Goal: Task Accomplishment & Management: Use online tool/utility

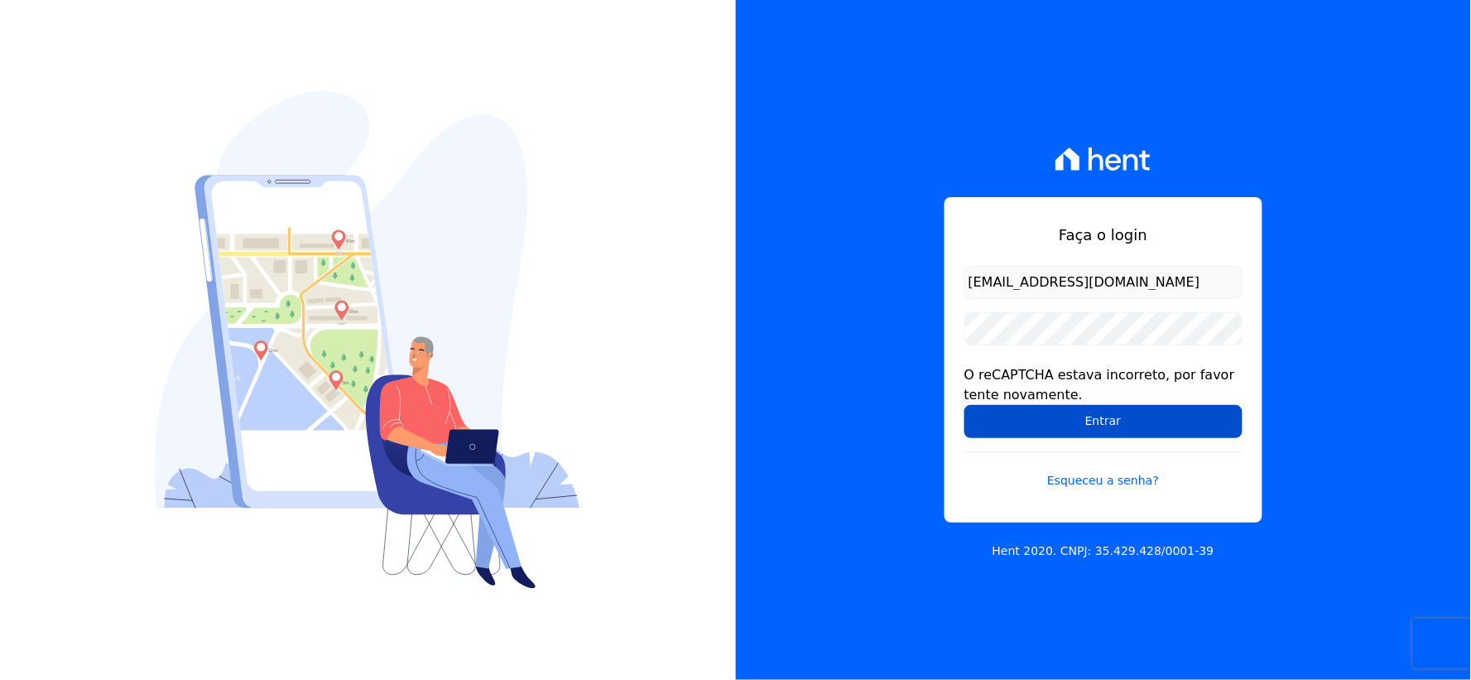
click at [995, 421] on input "Entrar" at bounding box center [1104, 421] width 278 height 33
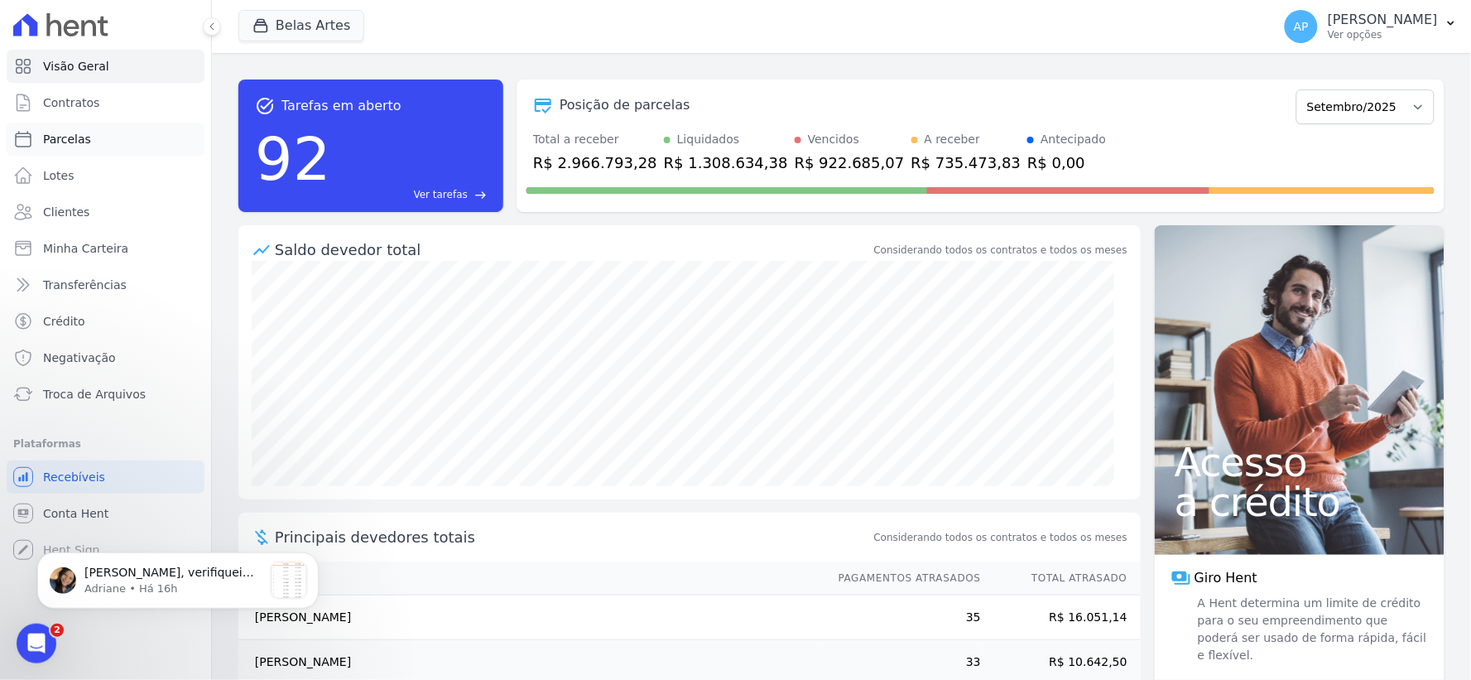
click at [80, 142] on span "Parcelas" at bounding box center [67, 139] width 48 height 17
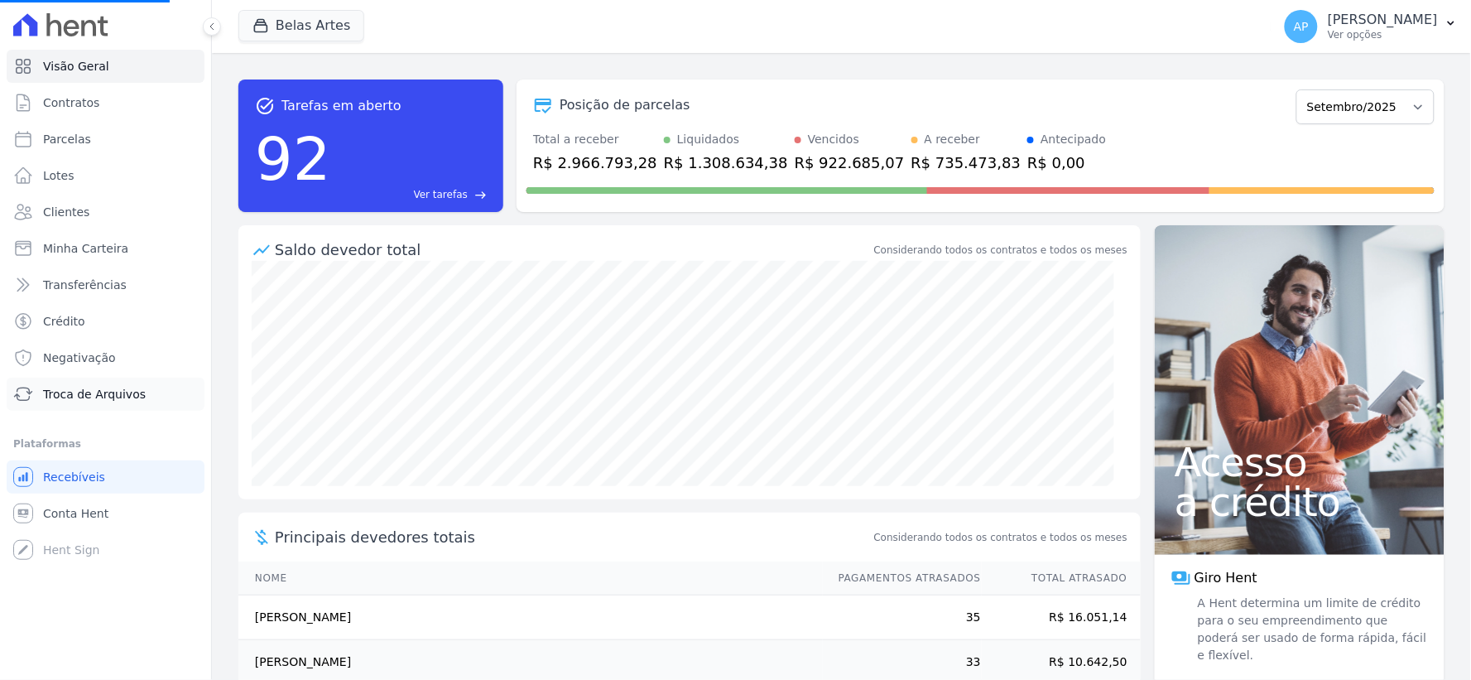
click at [92, 392] on span "Troca de Arquivos" at bounding box center [94, 394] width 103 height 17
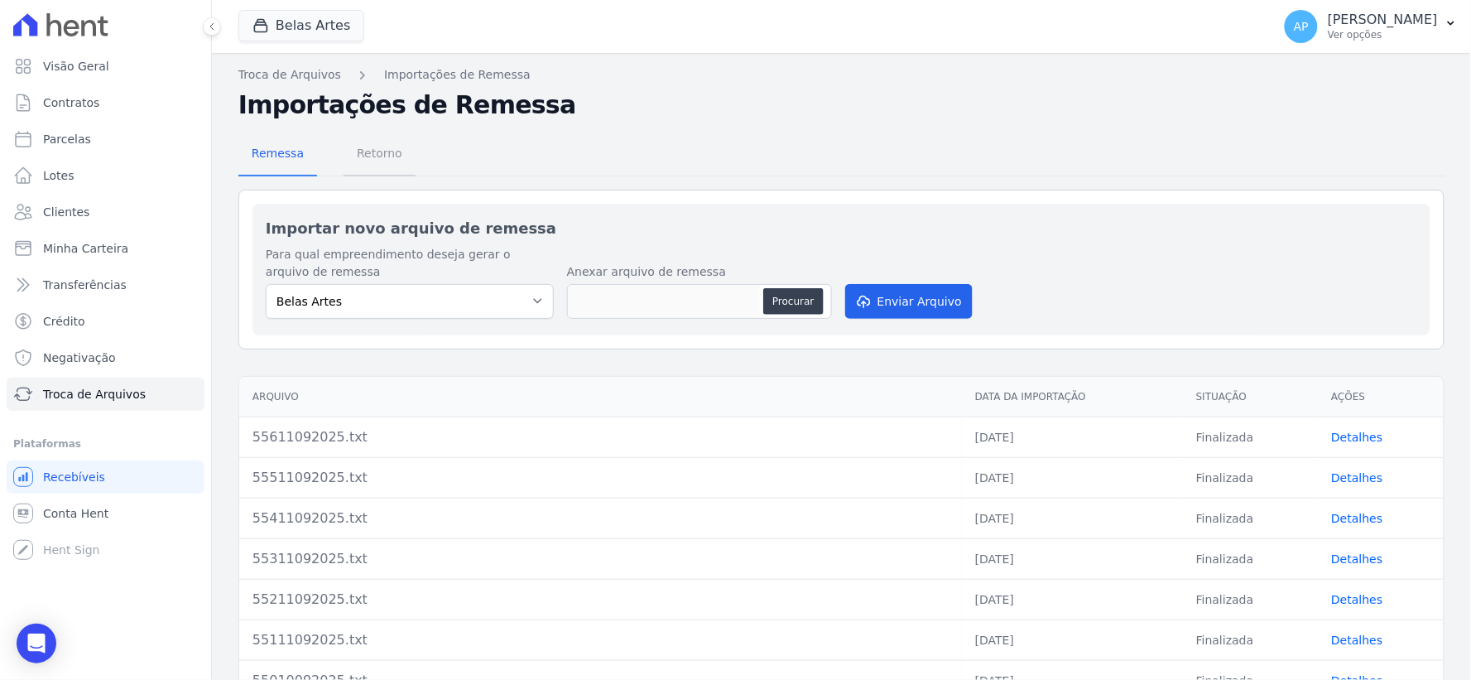
click at [377, 155] on span "Retorno" at bounding box center [379, 153] width 65 height 33
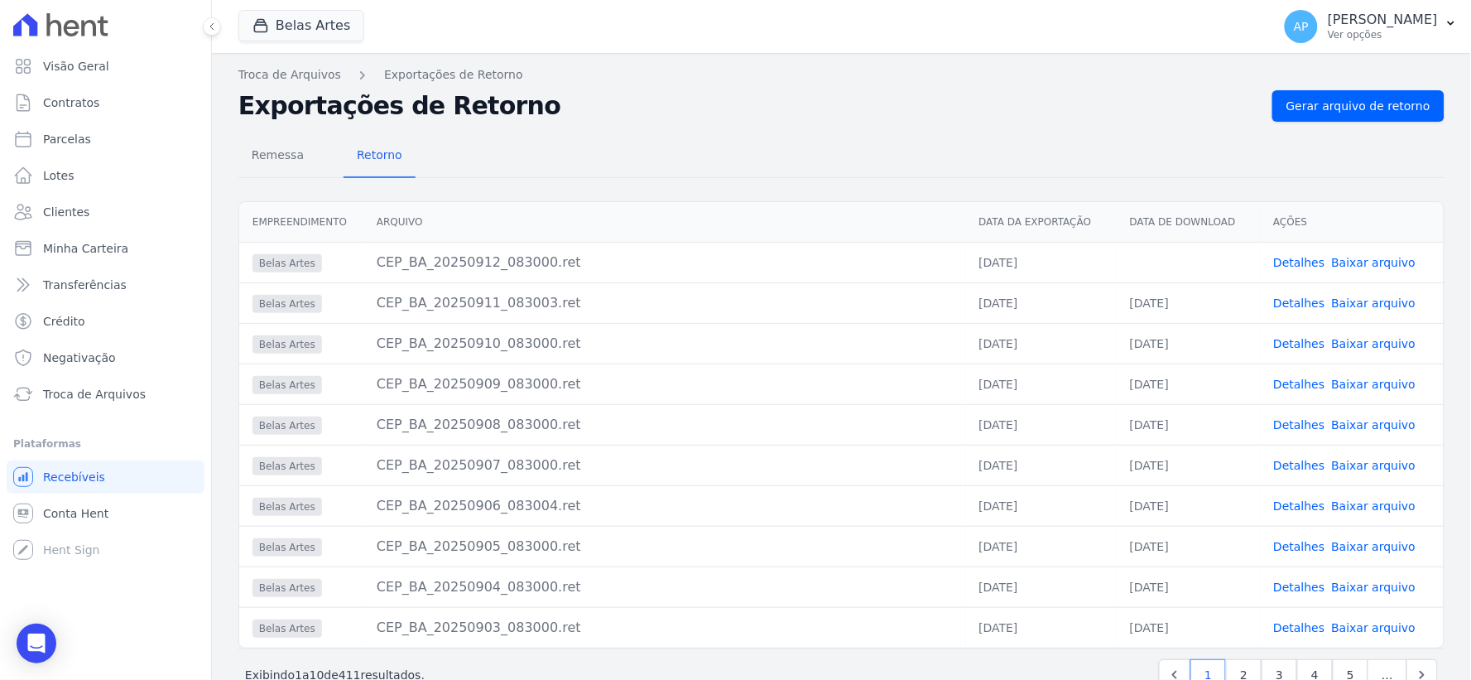
click at [1376, 256] on link "Baixar arquivo" at bounding box center [1374, 262] width 84 height 13
click at [68, 399] on span "Troca de Arquivos" at bounding box center [94, 394] width 103 height 17
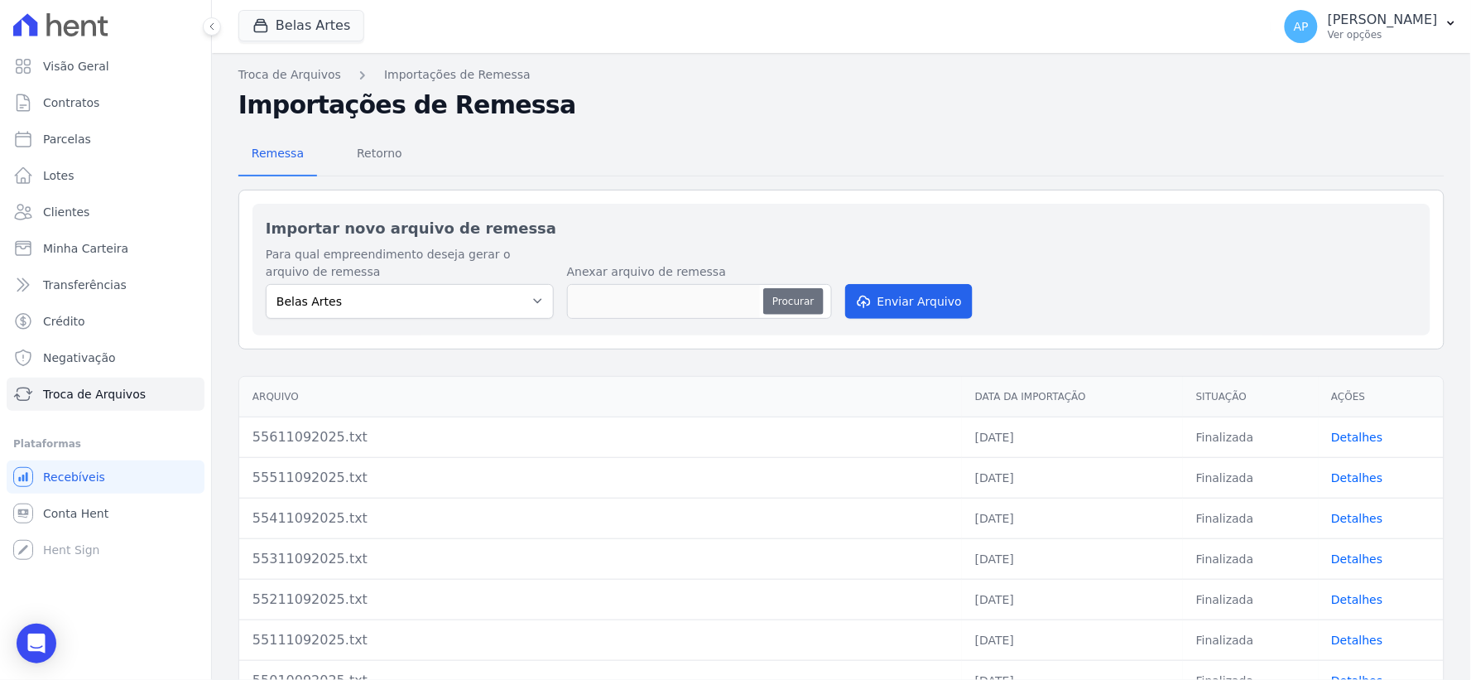
click at [775, 300] on button "Procurar" at bounding box center [793, 301] width 60 height 26
type input "55712092025.TXT"
click at [898, 310] on button "Enviar Arquivo" at bounding box center [909, 301] width 128 height 35
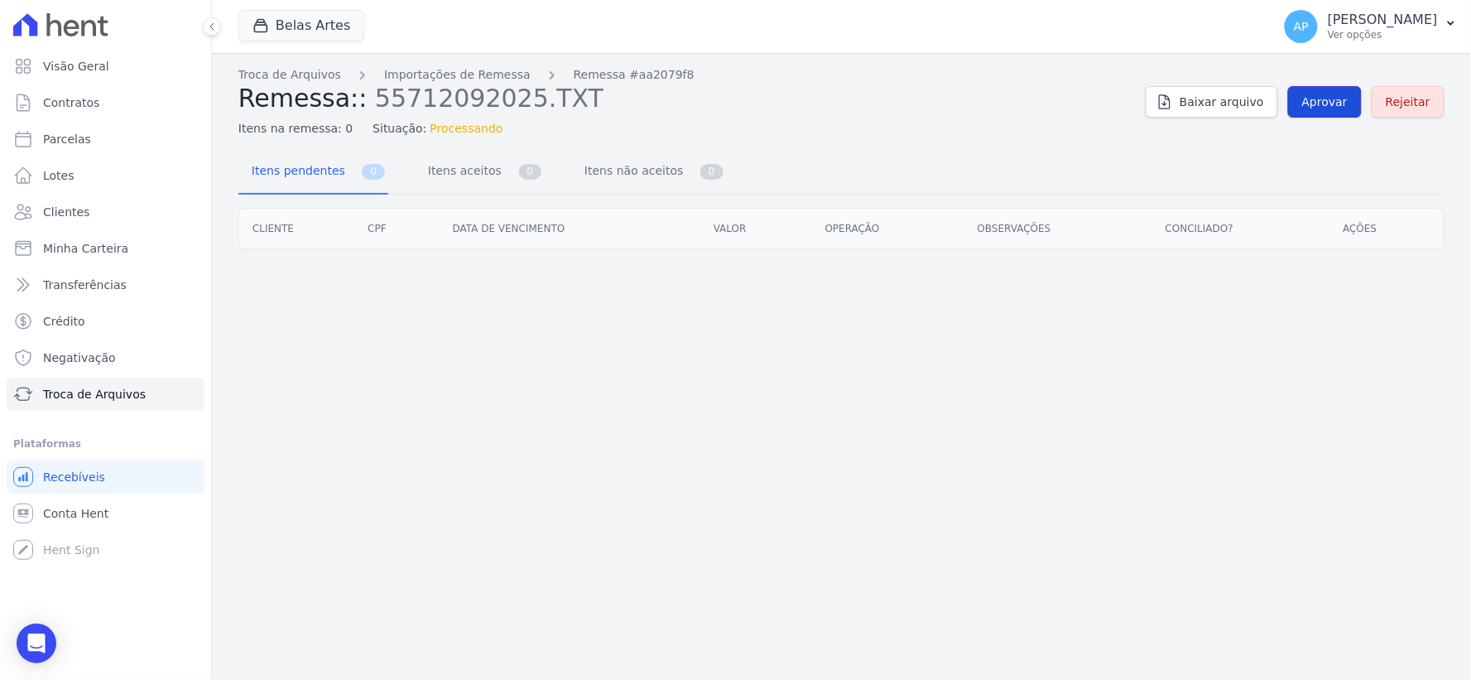
click at [1335, 105] on span "Aprovar" at bounding box center [1325, 102] width 46 height 17
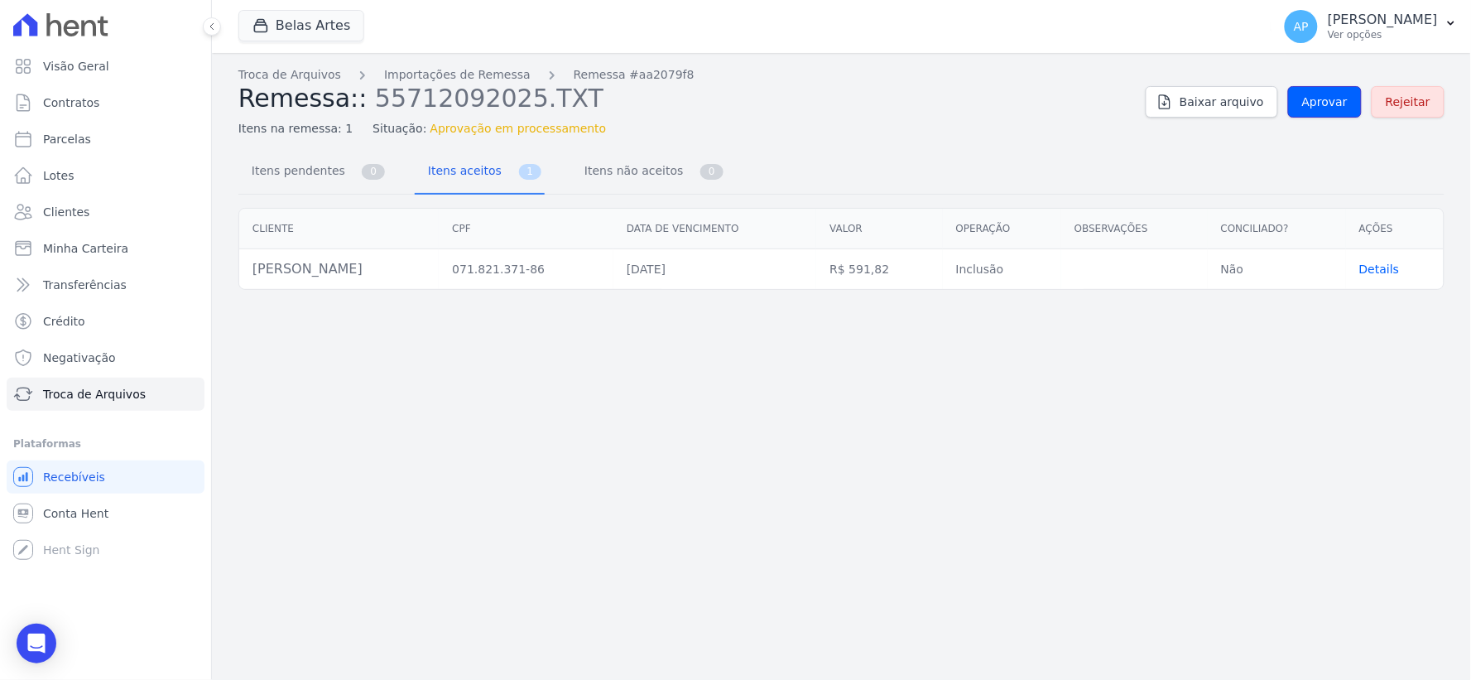
click at [1335, 105] on span "Aprovar" at bounding box center [1325, 102] width 46 height 17
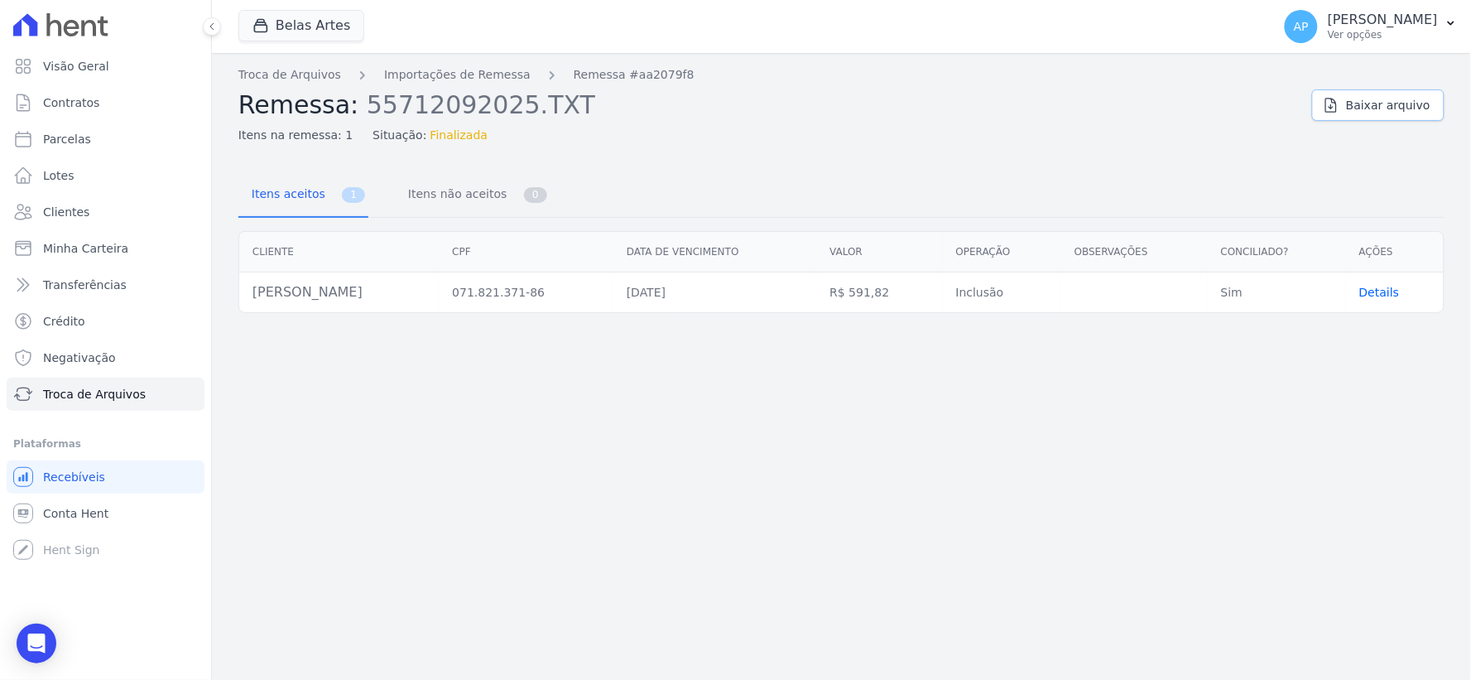
click at [1335, 105] on icon at bounding box center [1331, 105] width 17 height 17
click at [73, 137] on span "Parcelas" at bounding box center [67, 139] width 48 height 17
select select
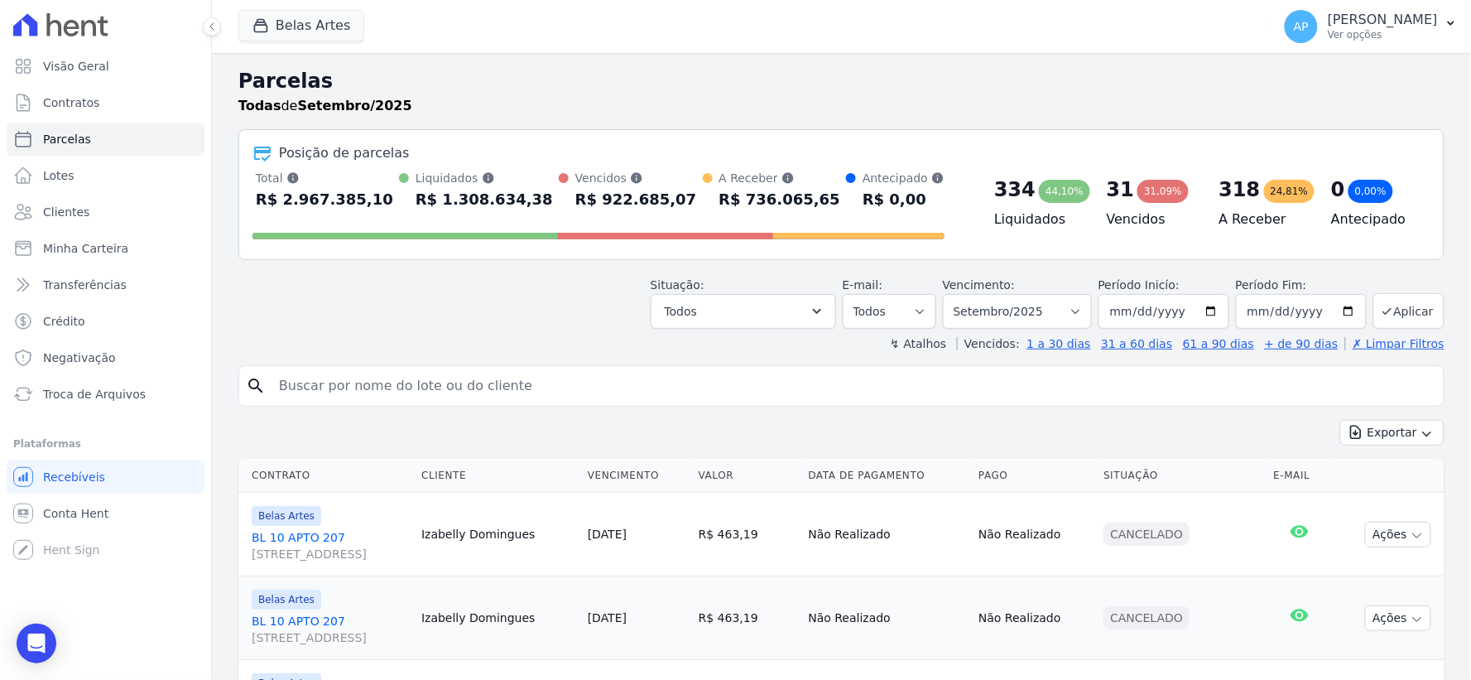
click at [510, 399] on input "search" at bounding box center [853, 385] width 1168 height 33
paste input "[PERSON_NAME]"
type input "[PERSON_NAME]"
select select
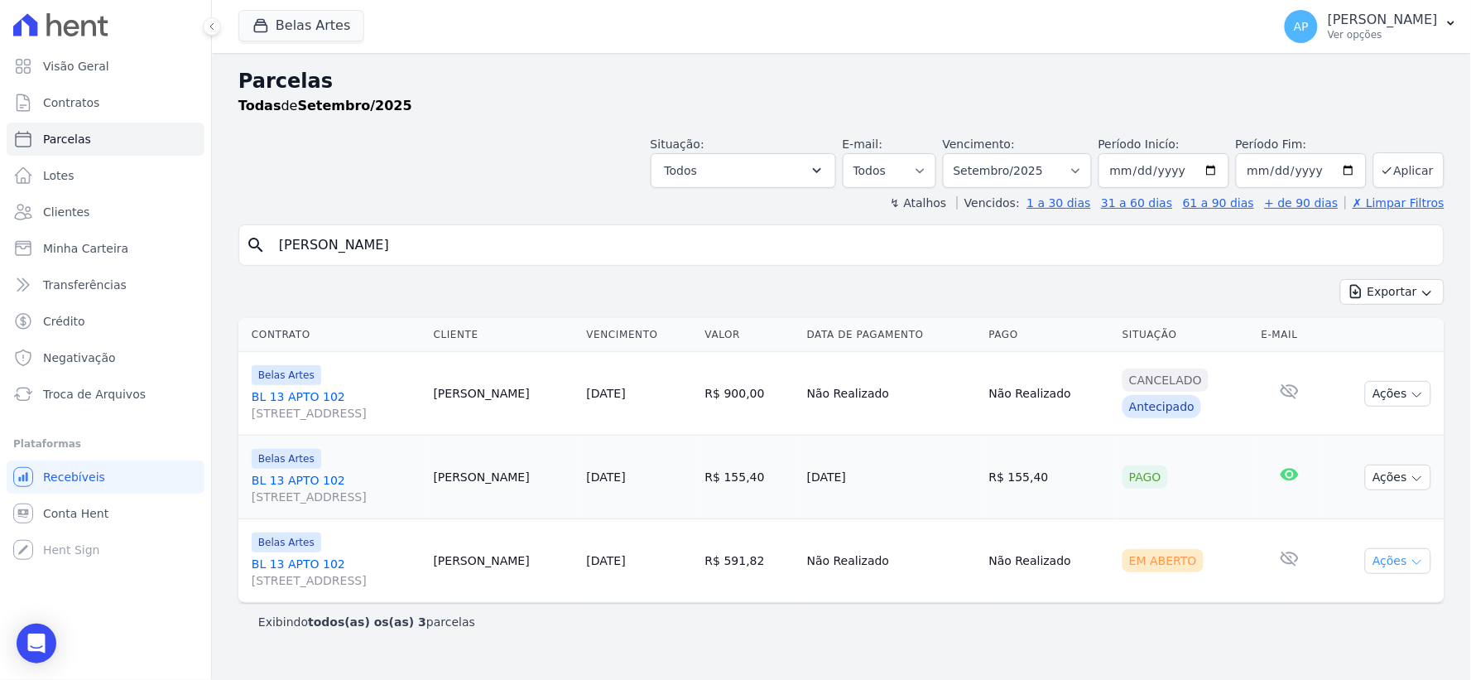
click at [1401, 564] on button "Ações" at bounding box center [1398, 561] width 66 height 26
click at [1361, 590] on link "Ver boleto" at bounding box center [1391, 599] width 159 height 31
click at [387, 253] on input "[PERSON_NAME]" at bounding box center [853, 245] width 1168 height 33
drag, startPoint x: 510, startPoint y: 251, endPoint x: 9, endPoint y: 229, distance: 501.4
click at [9, 229] on div "Visão Geral Contratos [GEOGRAPHIC_DATA] Lotes Clientes Minha Carteira Transferê…" at bounding box center [735, 340] width 1471 height 680
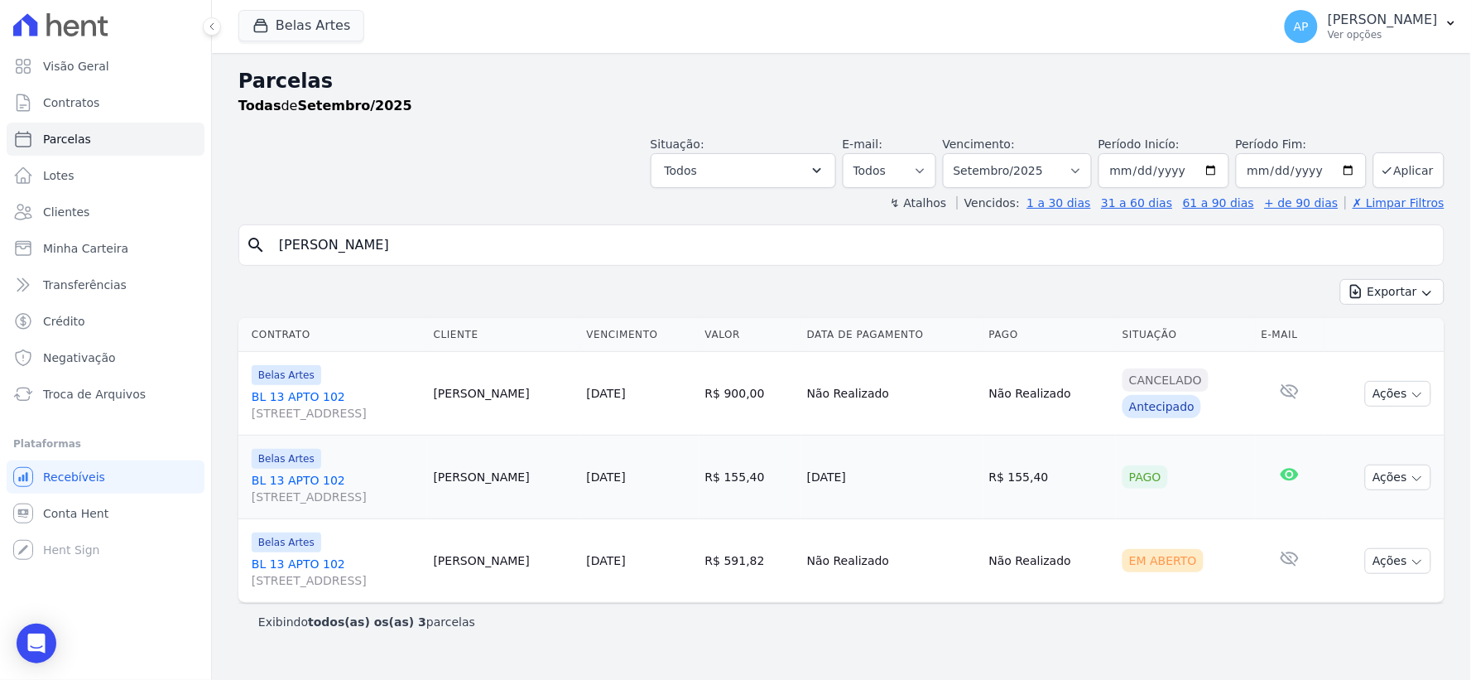
type input "[PERSON_NAME]"
select select
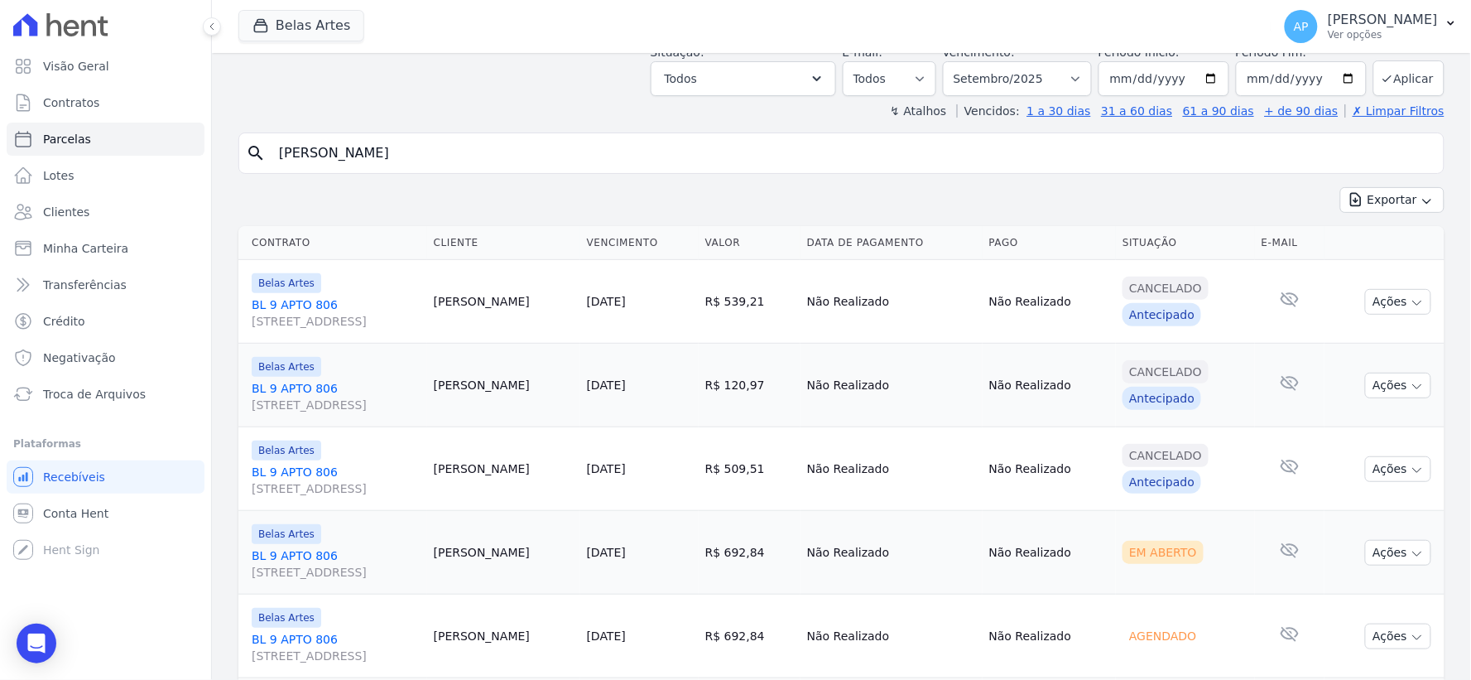
scroll to position [184, 0]
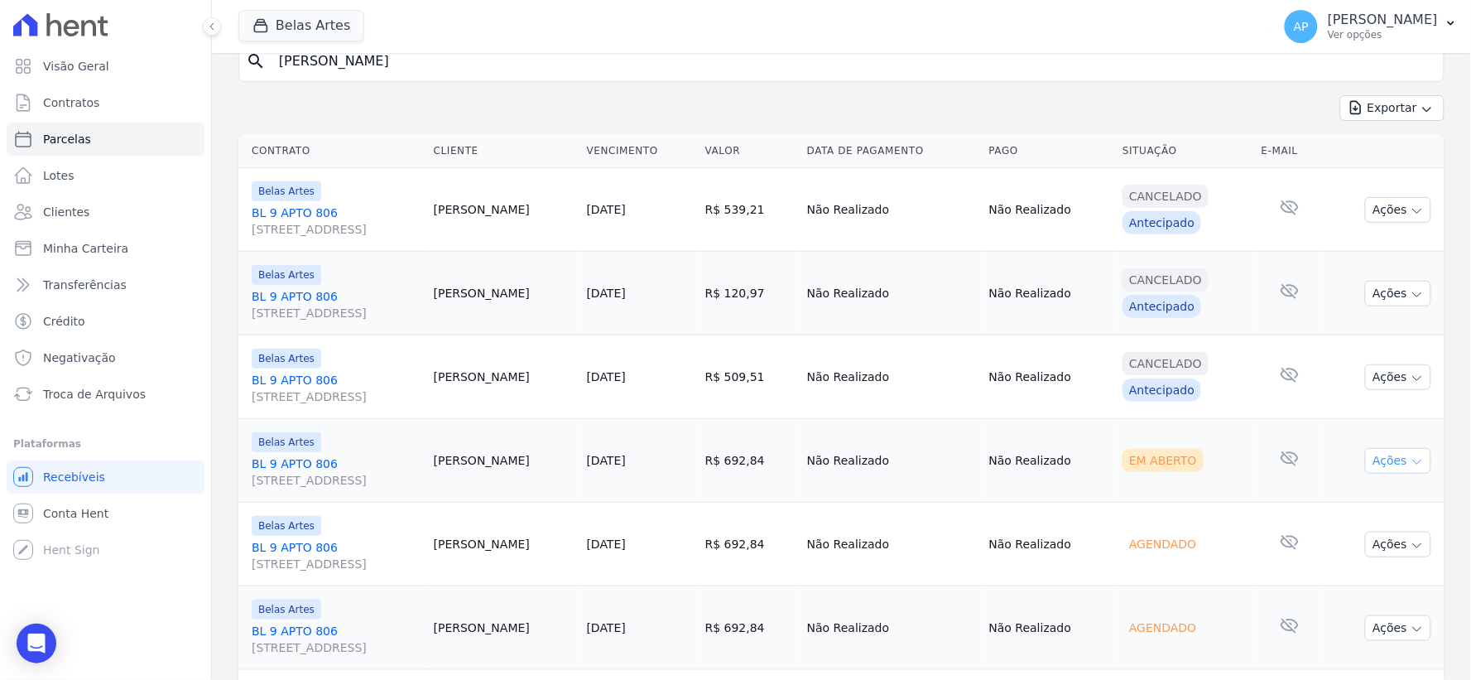
click at [1411, 458] on icon "button" at bounding box center [1417, 461] width 13 height 13
click at [1336, 508] on link "Ver boleto" at bounding box center [1391, 499] width 159 height 31
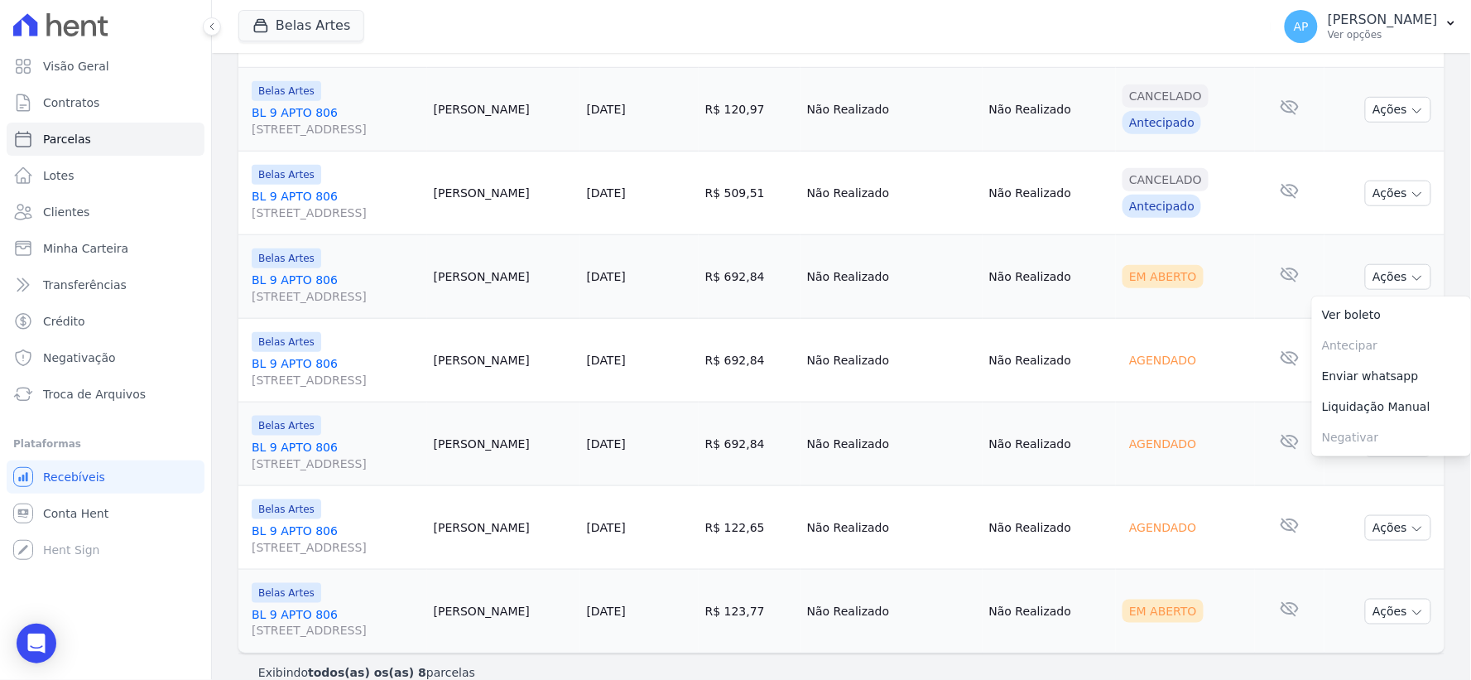
scroll to position [392, 0]
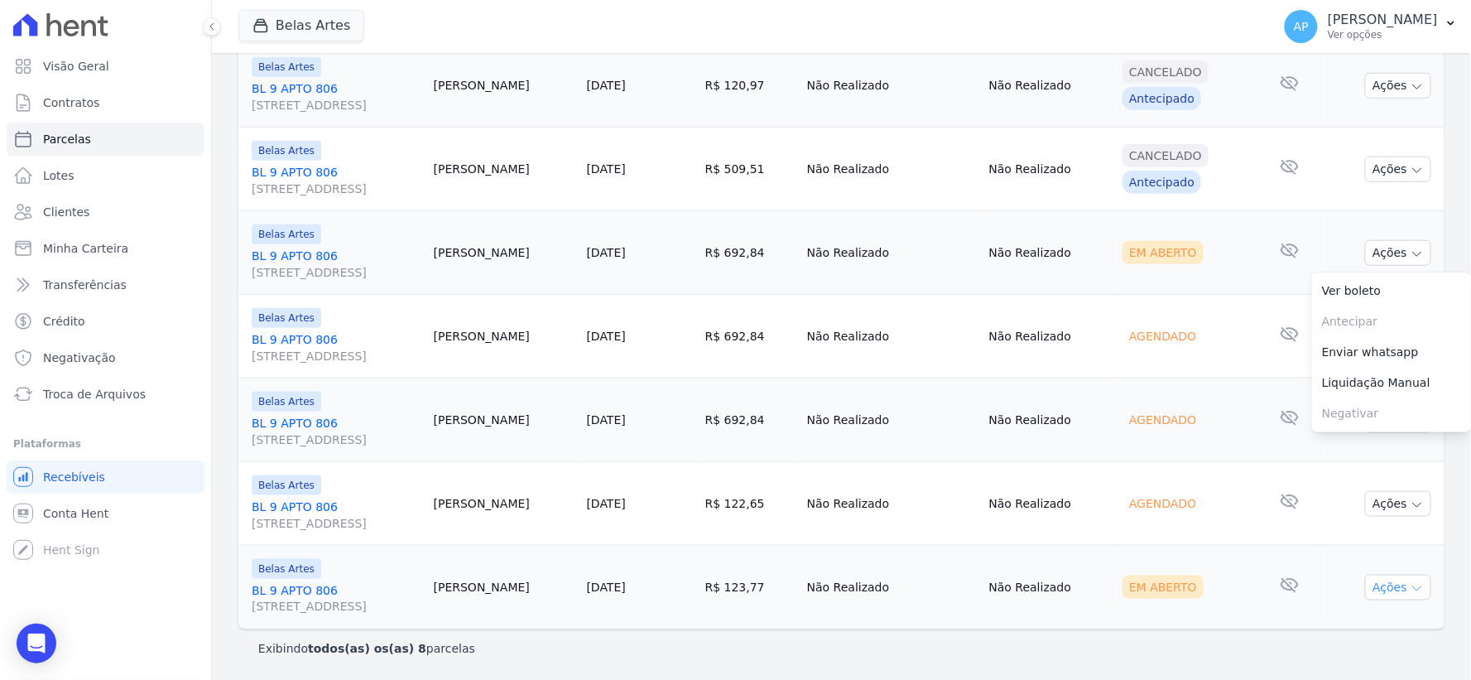
click at [1389, 590] on button "Ações" at bounding box center [1398, 588] width 66 height 26
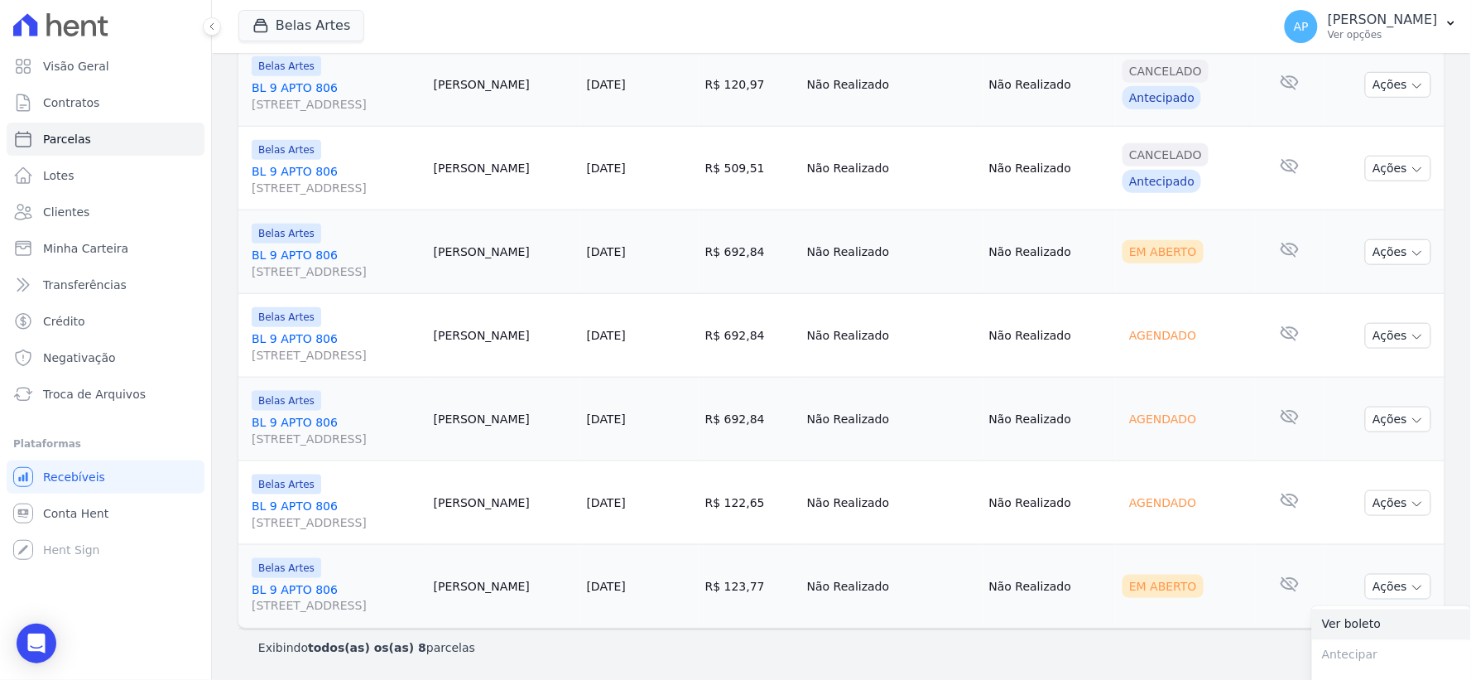
click at [1344, 622] on link "Ver boleto" at bounding box center [1391, 624] width 159 height 31
